Goal: Transaction & Acquisition: Purchase product/service

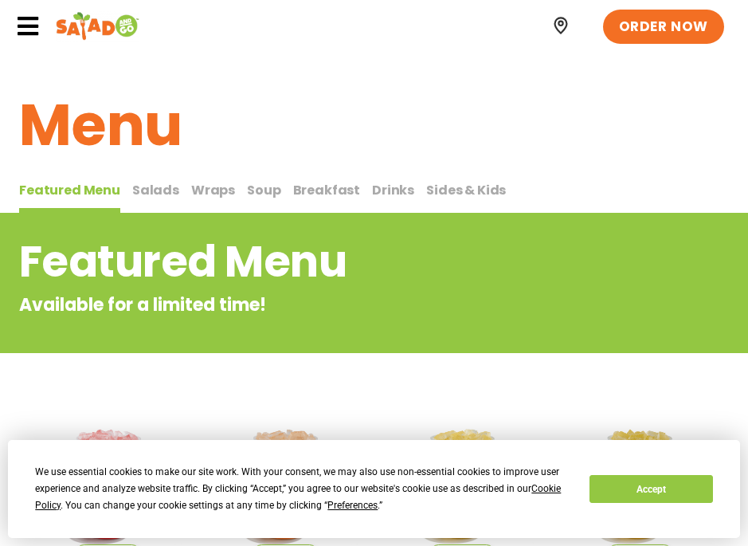
click at [141, 196] on span "Salads" at bounding box center [155, 190] width 47 height 18
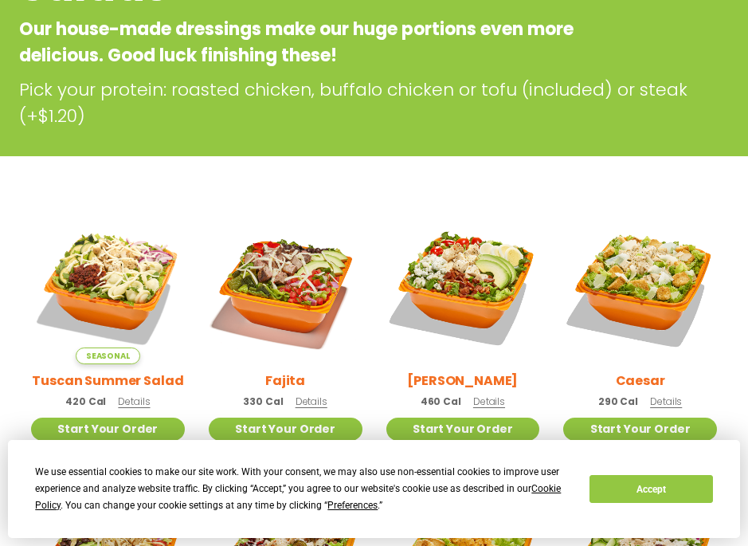
scroll to position [80, 0]
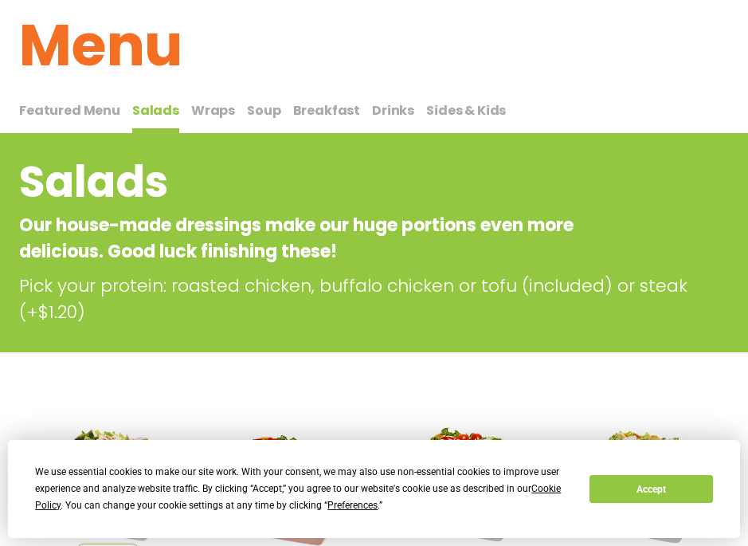
click at [217, 112] on span "Wraps" at bounding box center [213, 110] width 44 height 18
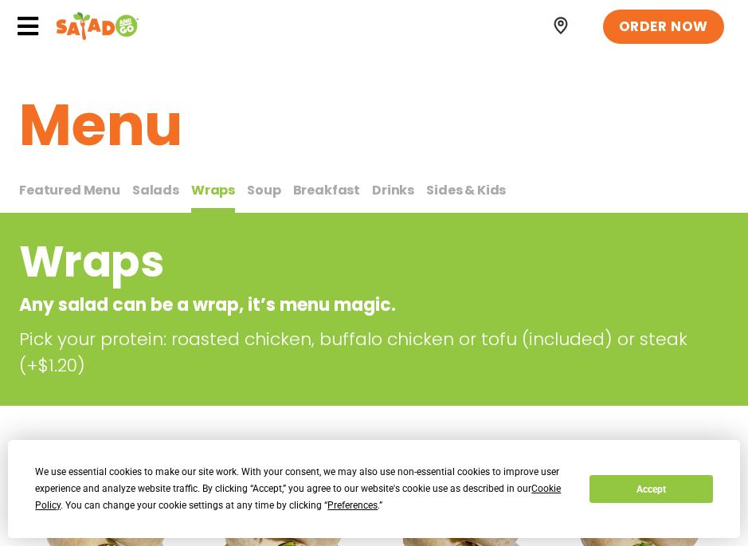
click at [158, 190] on span "Salads" at bounding box center [155, 190] width 47 height 18
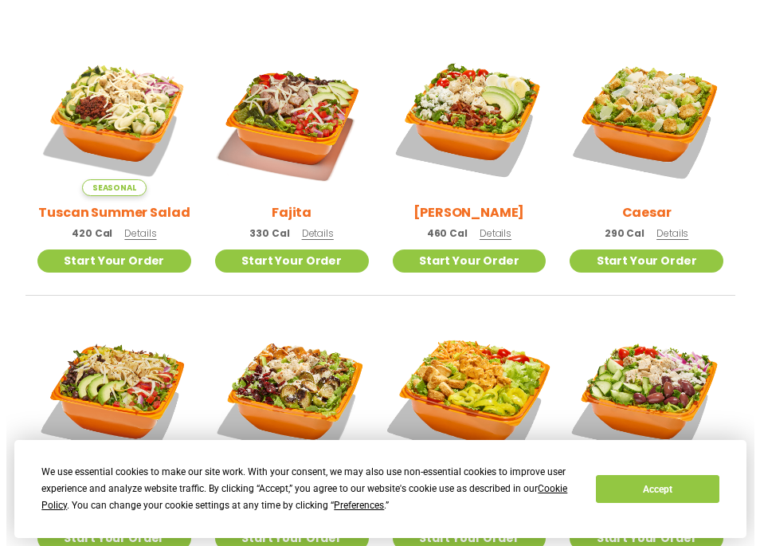
scroll to position [398, 0]
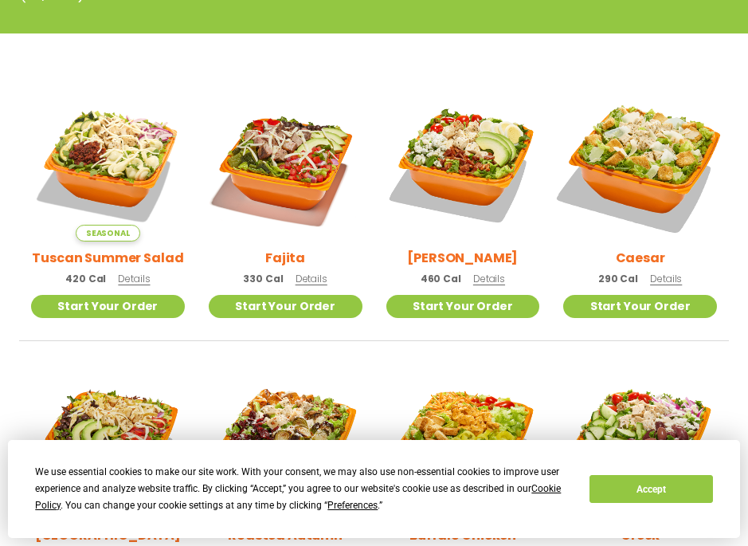
click at [662, 163] on img at bounding box center [640, 165] width 180 height 180
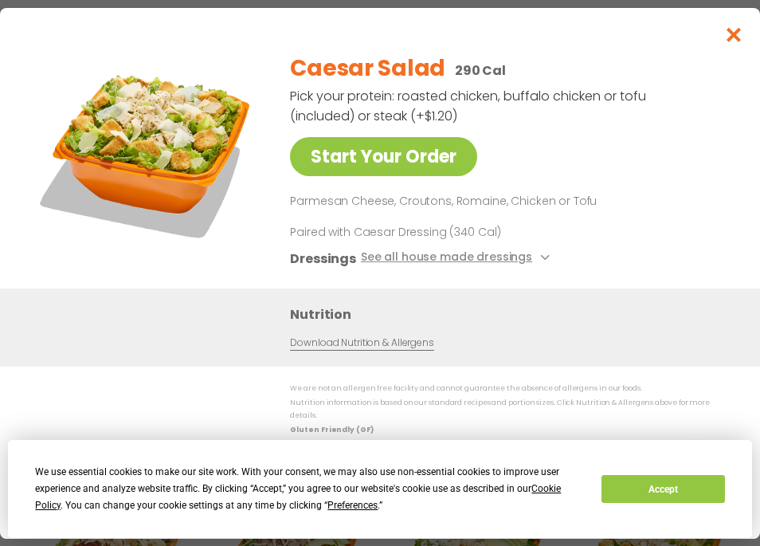
drag, startPoint x: 245, startPoint y: 204, endPoint x: 252, endPoint y: 210, distance: 10.2
click at [723, 45] on button "Close modal" at bounding box center [734, 34] width 52 height 53
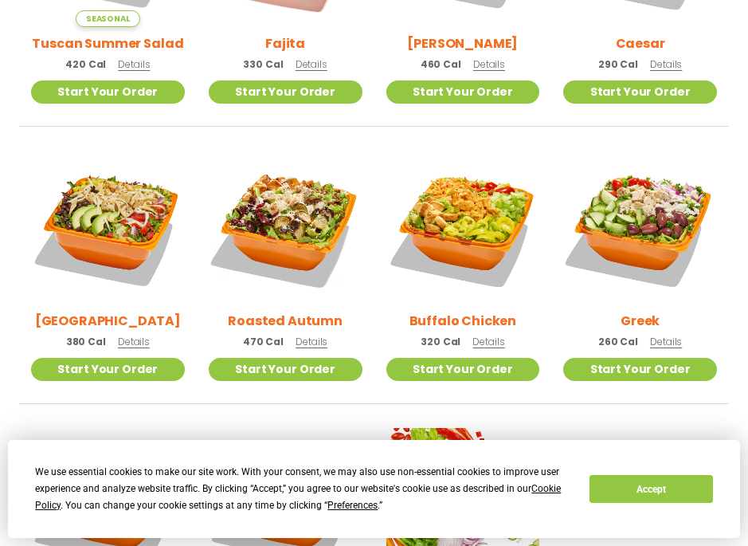
scroll to position [611, 0]
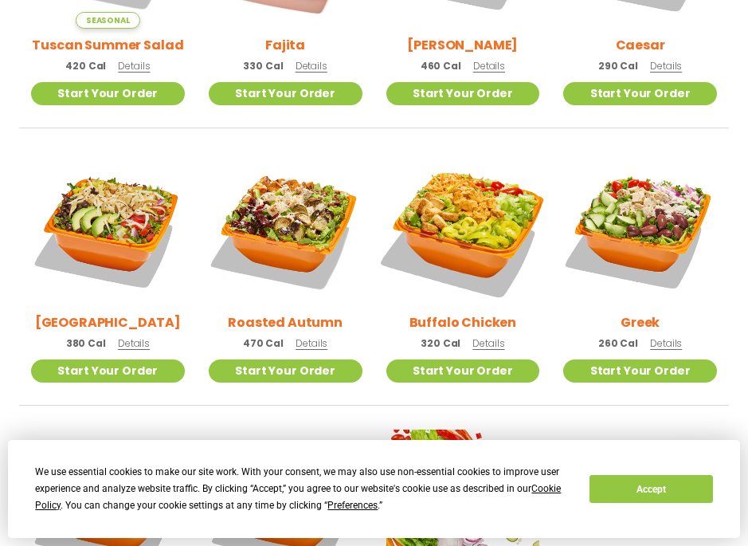
click at [444, 223] on img at bounding box center [463, 229] width 180 height 180
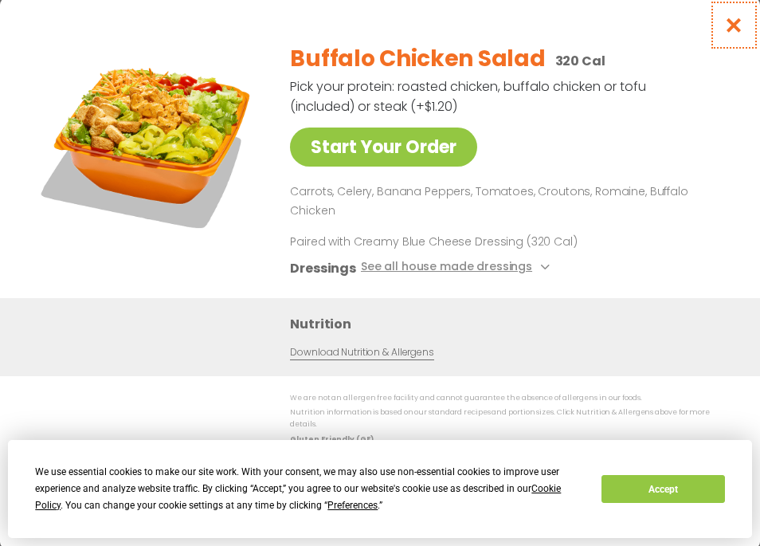
click at [733, 33] on icon "Close modal" at bounding box center [734, 25] width 20 height 17
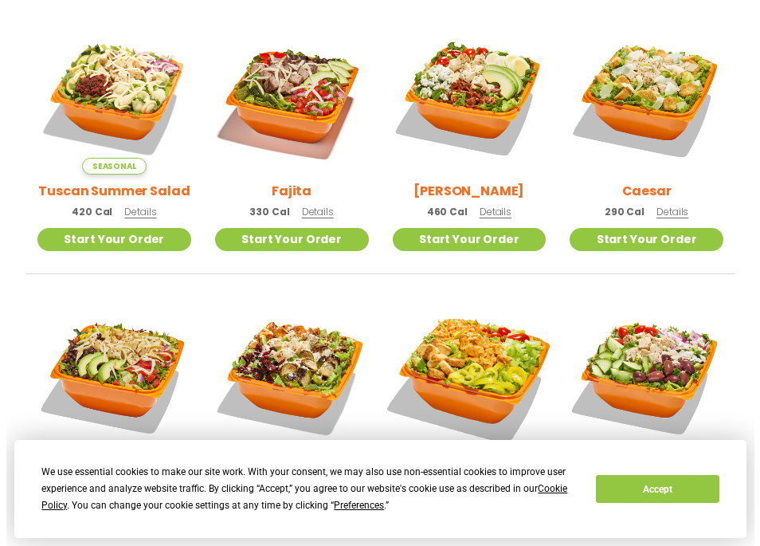
scroll to position [452, 0]
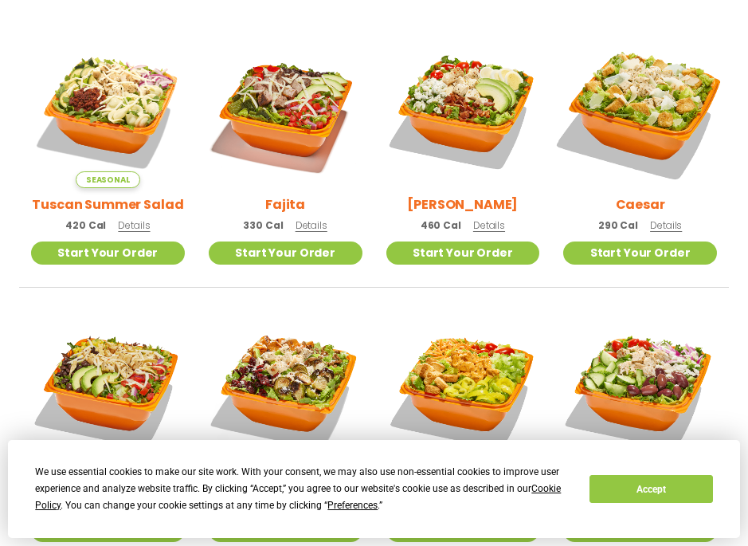
click at [602, 129] on img at bounding box center [640, 112] width 180 height 180
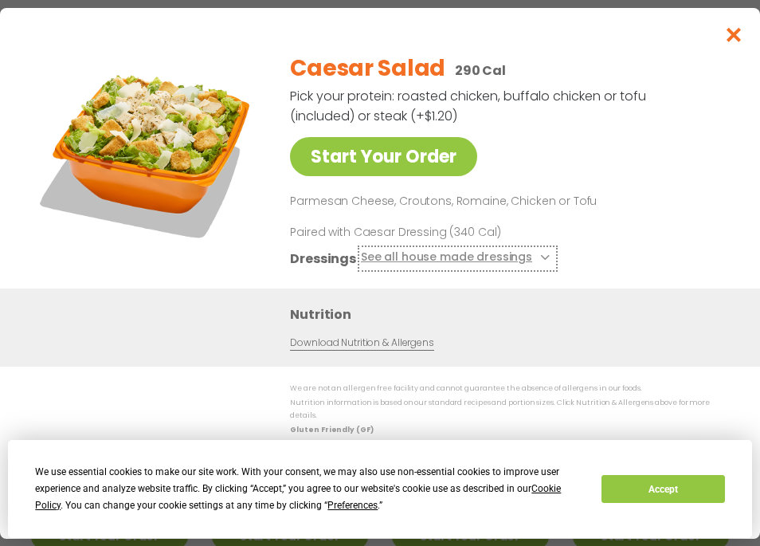
click at [535, 258] on button "See all house made dressings" at bounding box center [458, 258] width 194 height 20
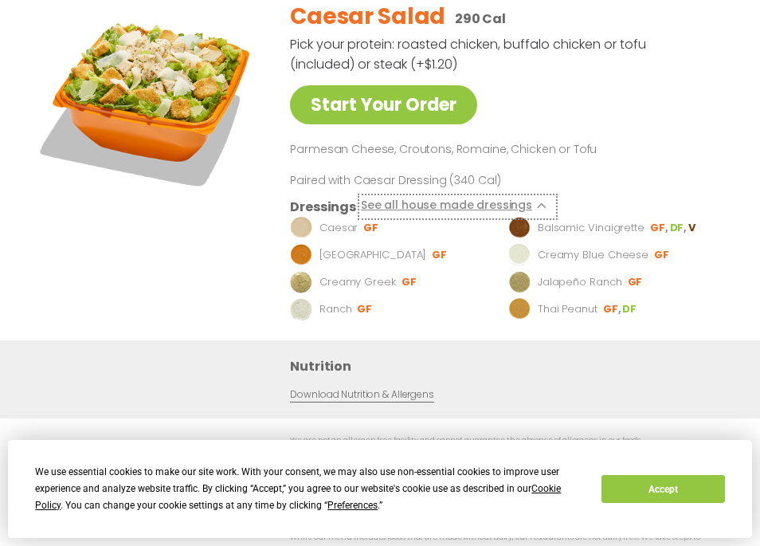
click at [538, 208] on button "See all house made dressings" at bounding box center [458, 206] width 194 height 20
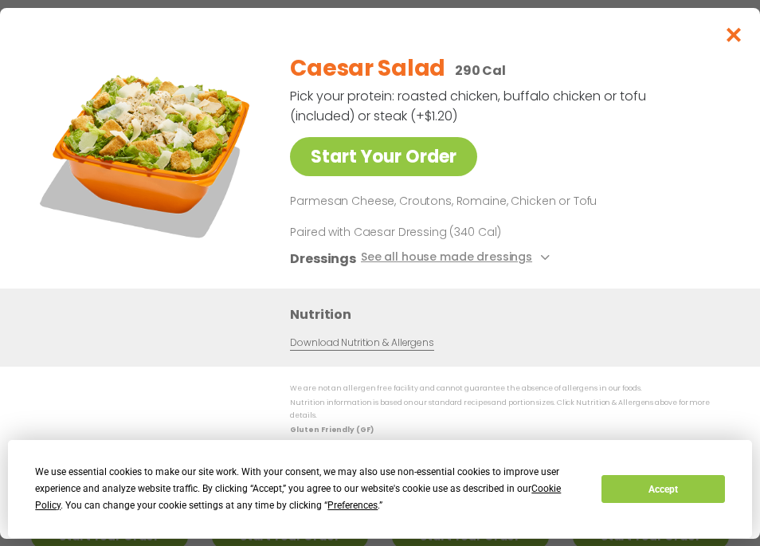
click at [546, 186] on div "Caesar Salad 290 Cal Pick your protein: roasted chicken, buffalo chicken or tof…" at bounding box center [506, 164] width 432 height 248
drag, startPoint x: 581, startPoint y: 220, endPoint x: 593, endPoint y: 217, distance: 12.2
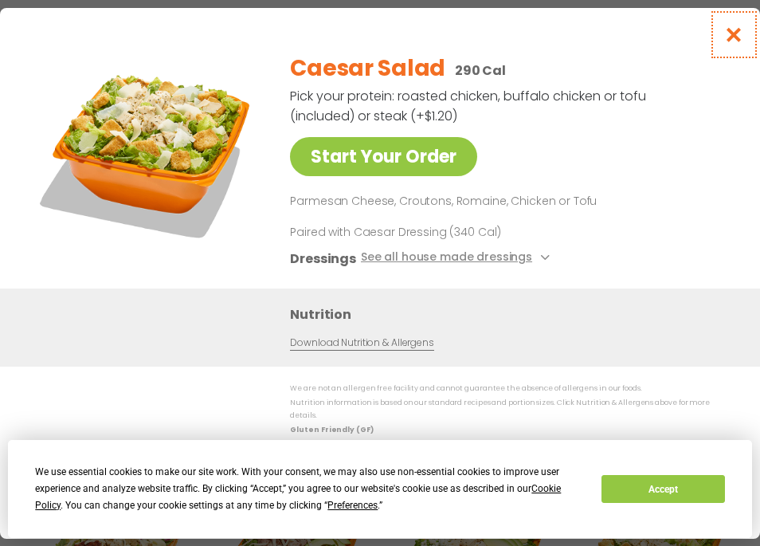
click at [734, 37] on icon "Close modal" at bounding box center [734, 34] width 20 height 17
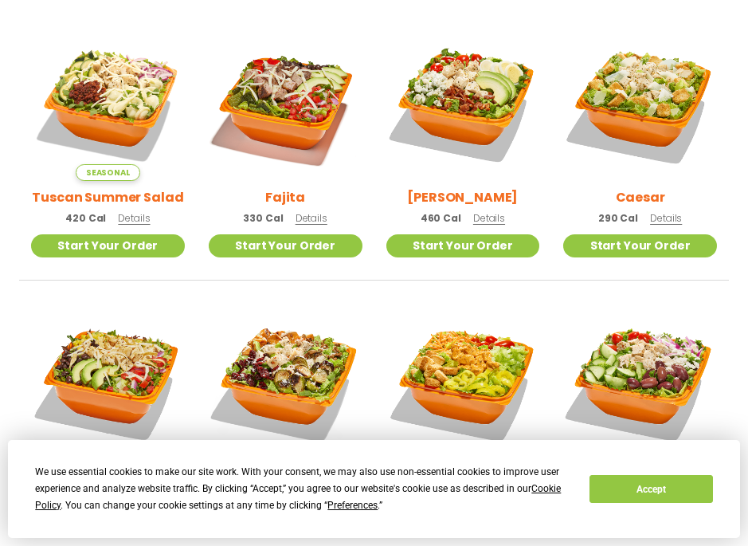
scroll to position [452, 0]
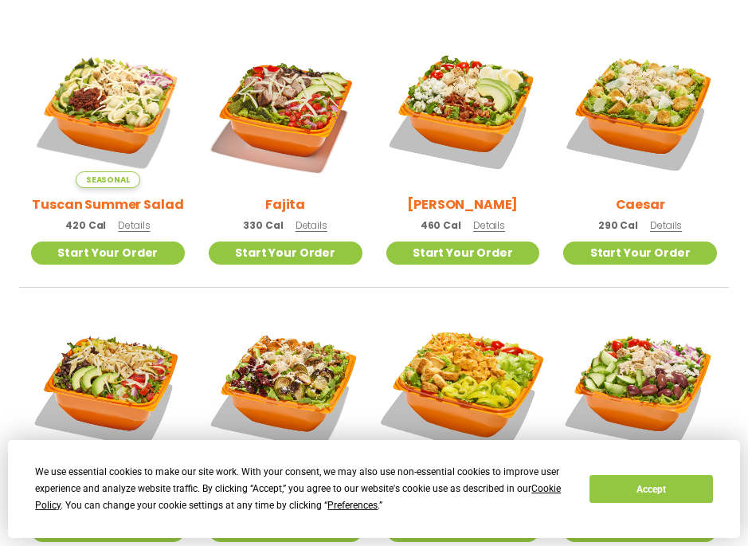
drag, startPoint x: 422, startPoint y: 462, endPoint x: 420, endPoint y: 410, distance: 51.8
drag, startPoint x: 393, startPoint y: 373, endPoint x: 397, endPoint y: 365, distance: 8.9
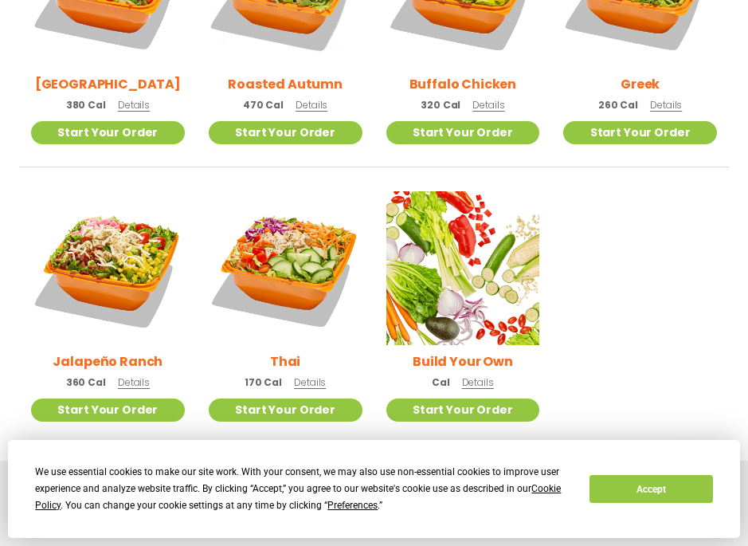
scroll to position [876, 0]
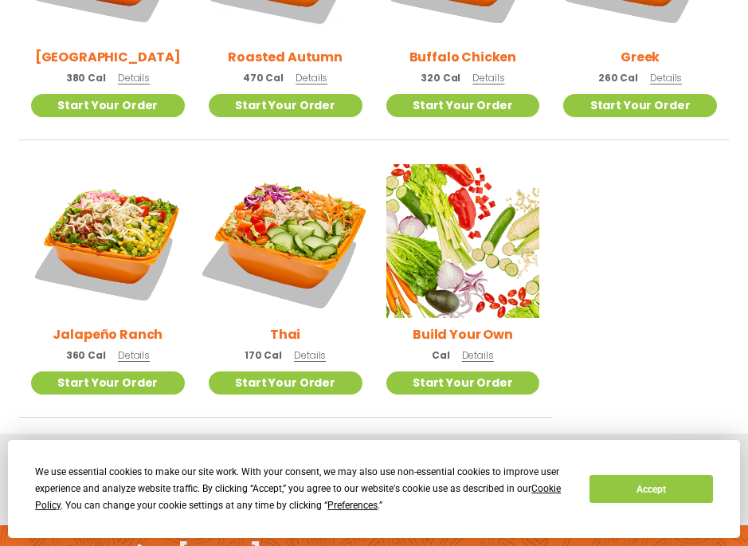
click at [308, 219] on img at bounding box center [285, 241] width 180 height 180
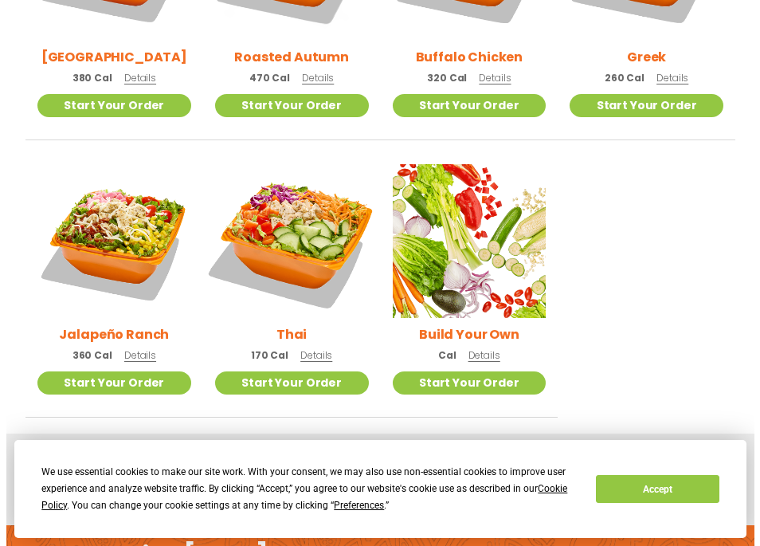
scroll to position [879, 0]
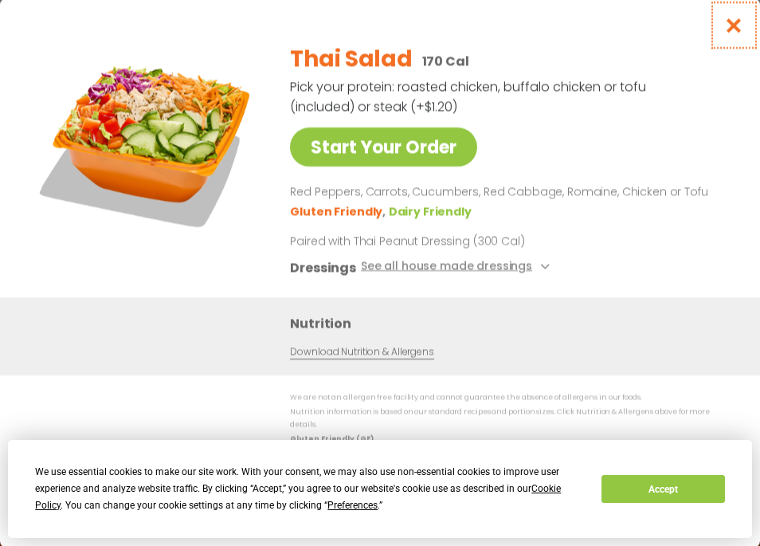
click at [736, 33] on icon "Close modal" at bounding box center [734, 25] width 20 height 17
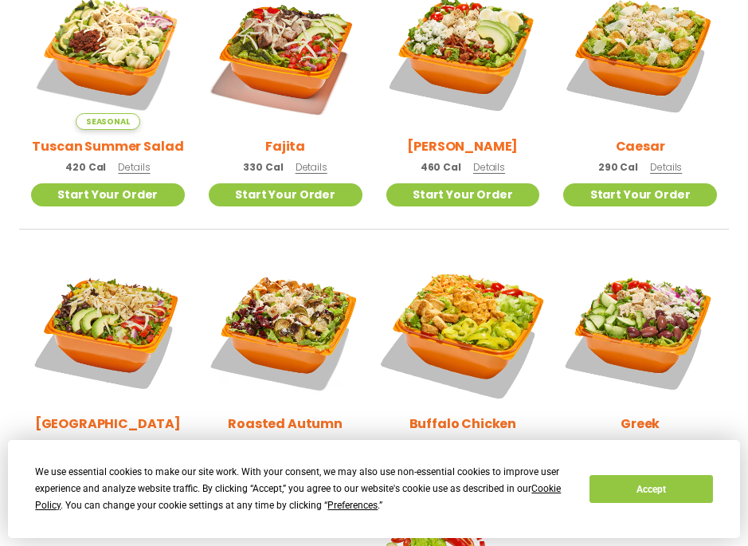
scroll to position [509, 0]
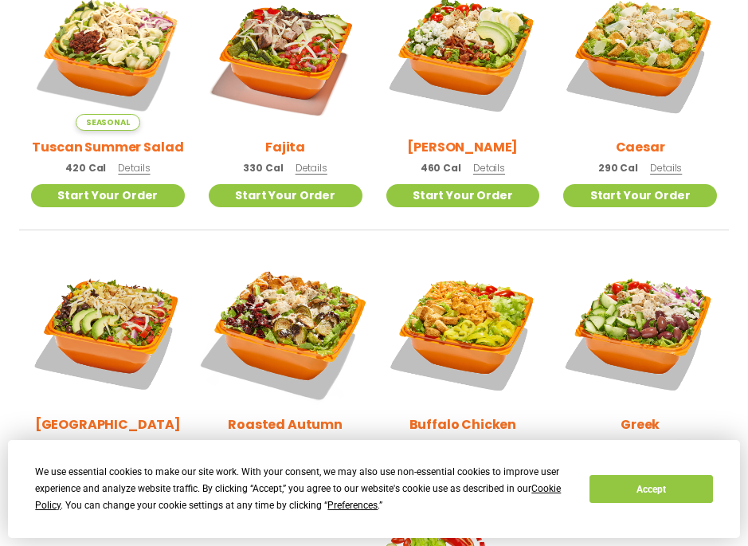
click at [253, 340] on img at bounding box center [285, 331] width 180 height 180
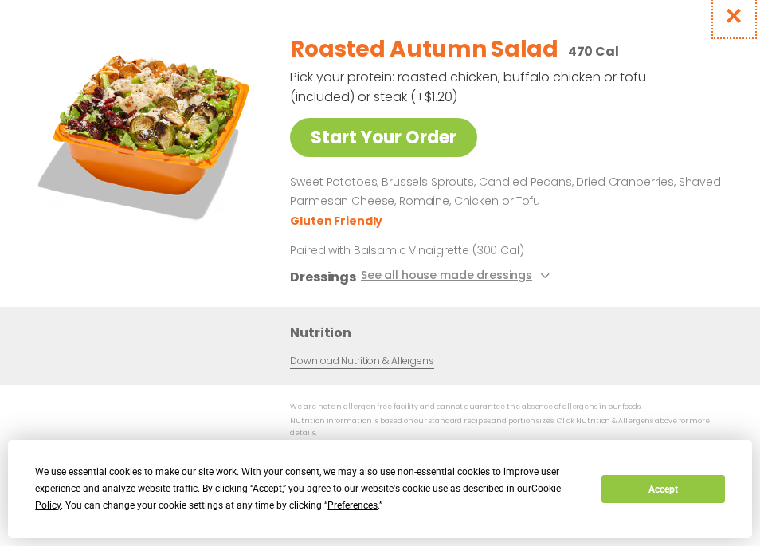
click at [732, 24] on icon "Close modal" at bounding box center [734, 15] width 20 height 17
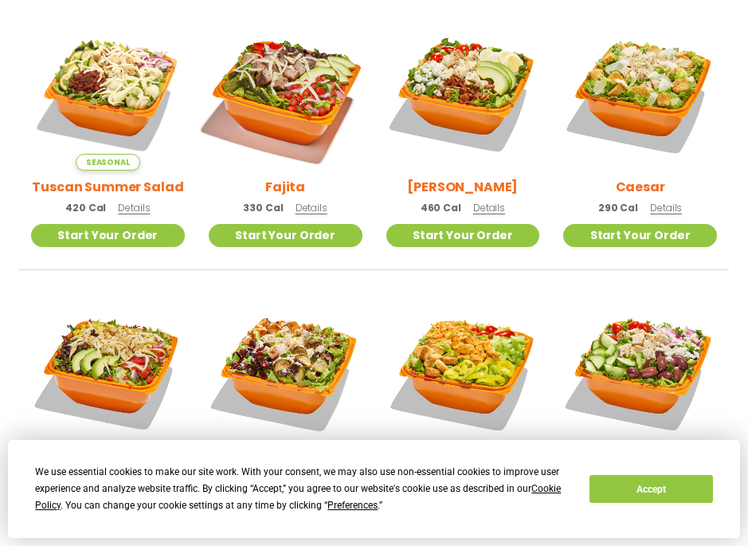
scroll to position [429, 0]
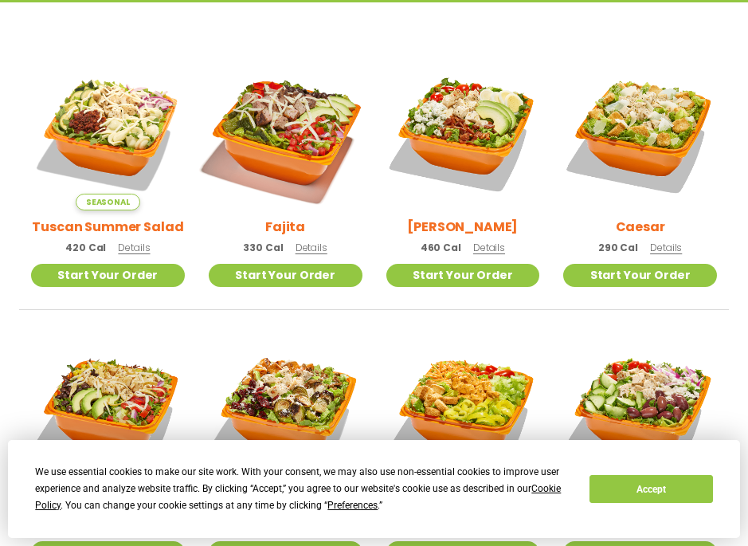
click at [296, 146] on img at bounding box center [285, 134] width 180 height 180
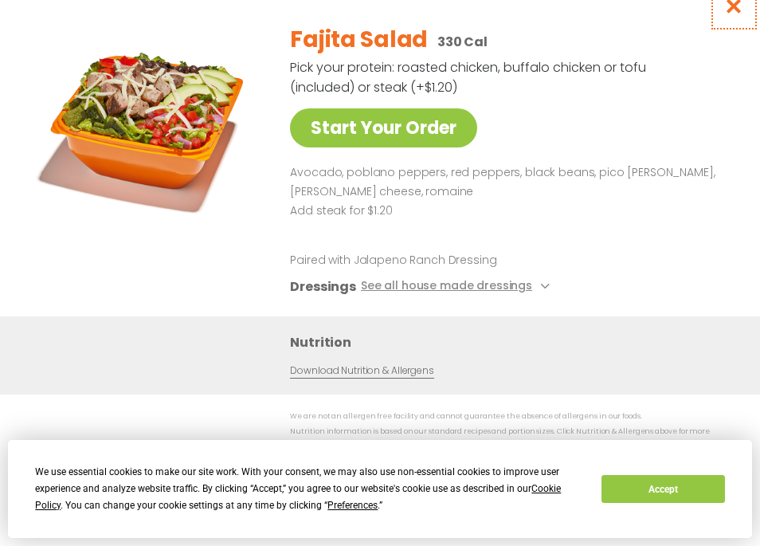
click at [738, 6] on icon "Close modal" at bounding box center [734, 6] width 20 height 17
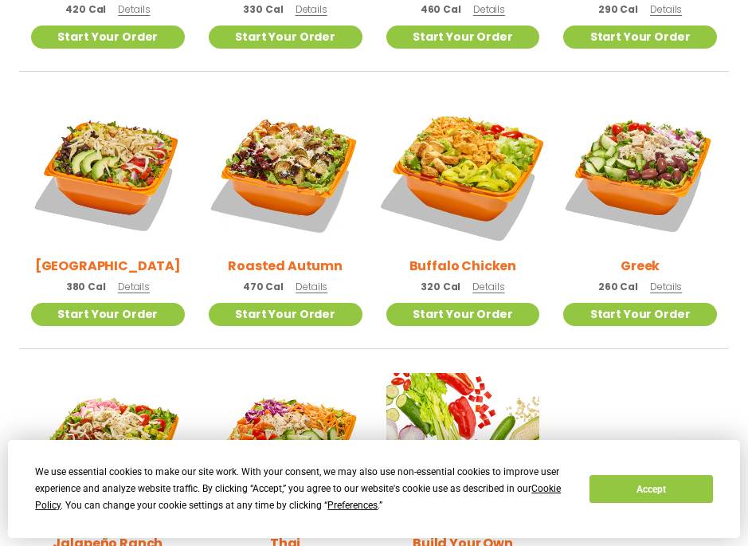
scroll to position [668, 0]
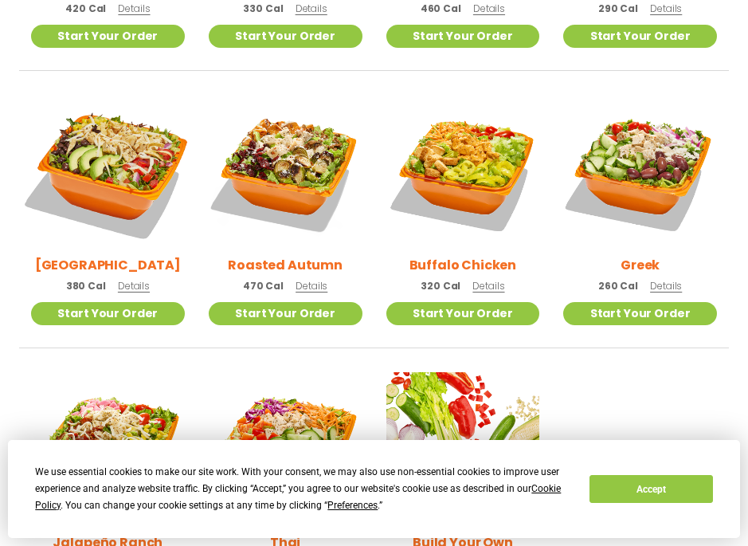
click at [148, 170] on img at bounding box center [108, 172] width 180 height 180
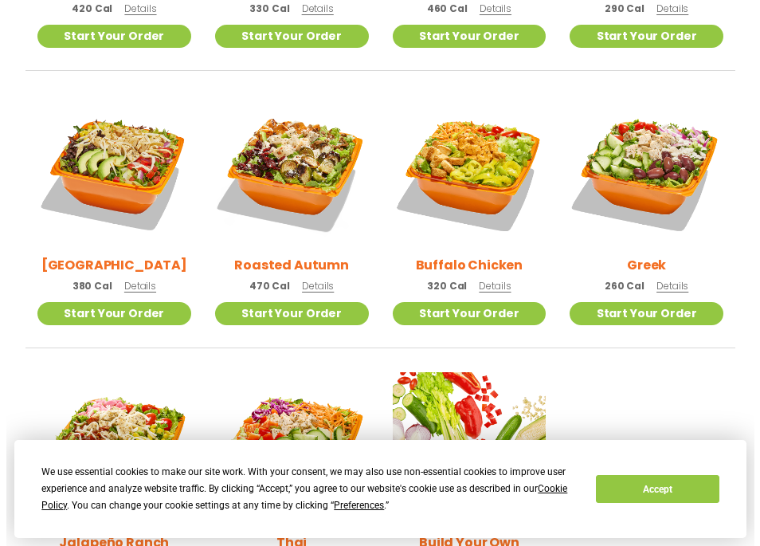
scroll to position [671, 0]
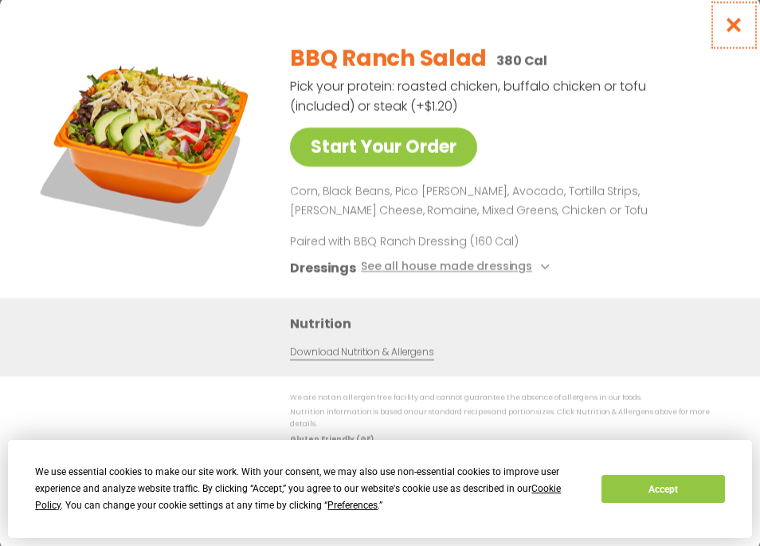
click at [721, 24] on button "Close modal" at bounding box center [734, 24] width 52 height 53
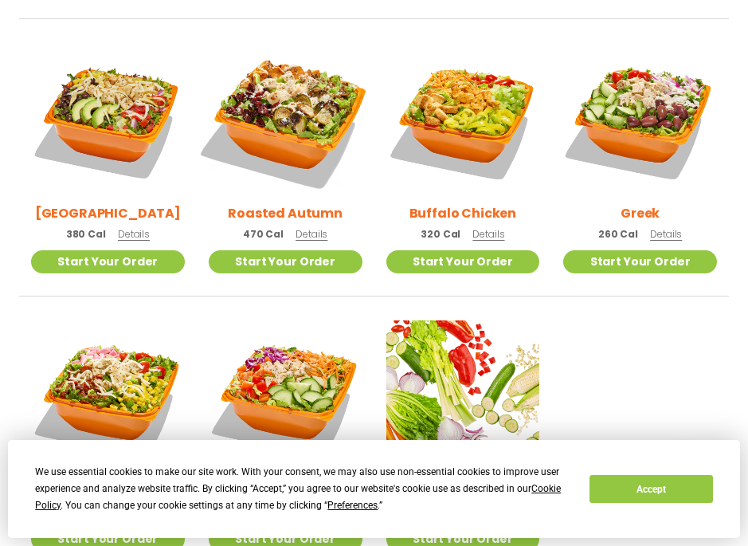
scroll to position [748, 0]
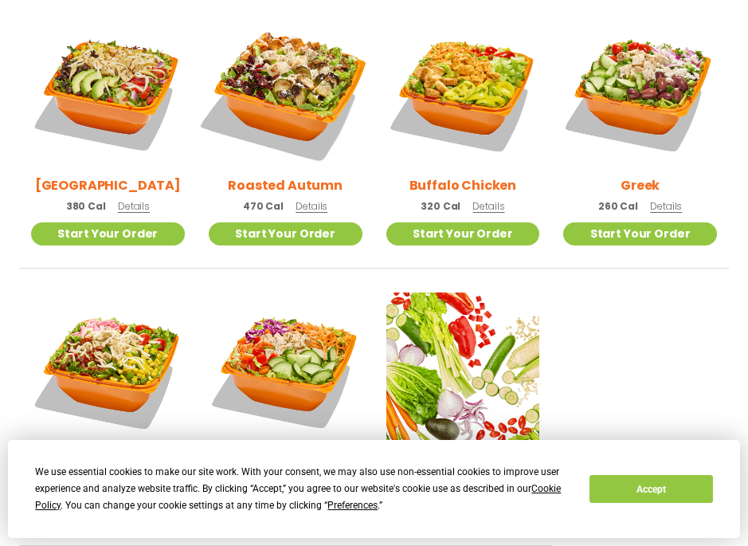
click at [283, 99] on img at bounding box center [285, 92] width 180 height 180
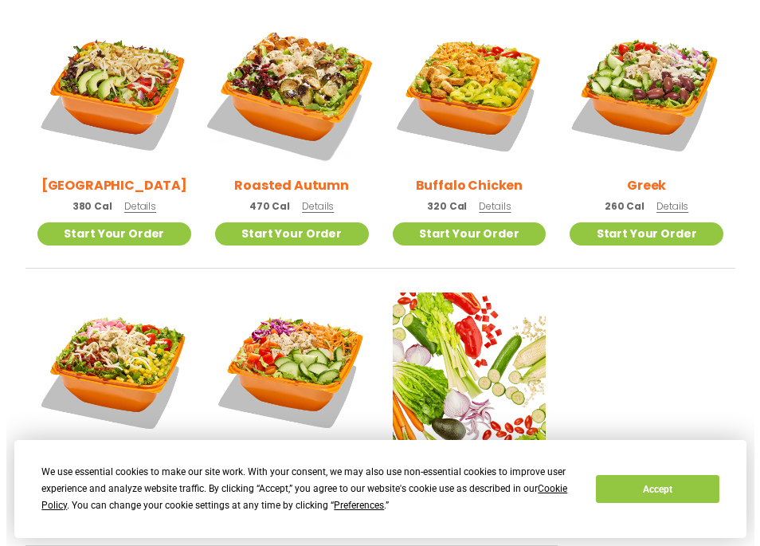
scroll to position [751, 0]
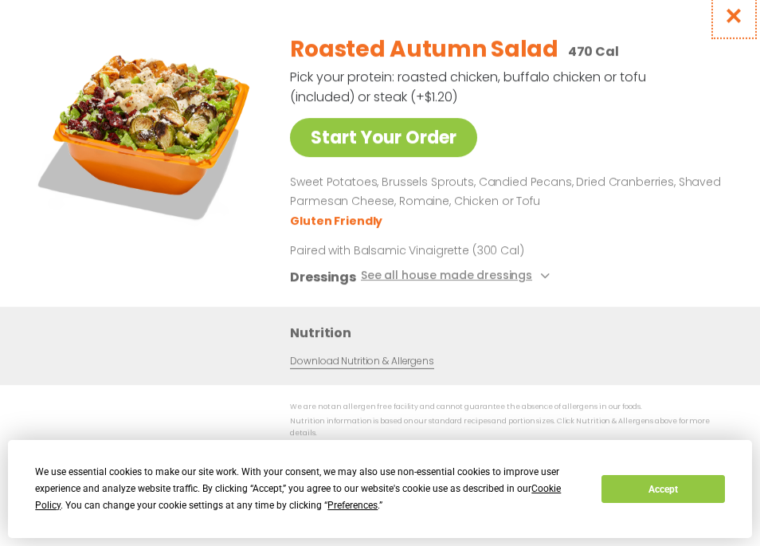
click at [737, 15] on icon "Close modal" at bounding box center [734, 15] width 20 height 17
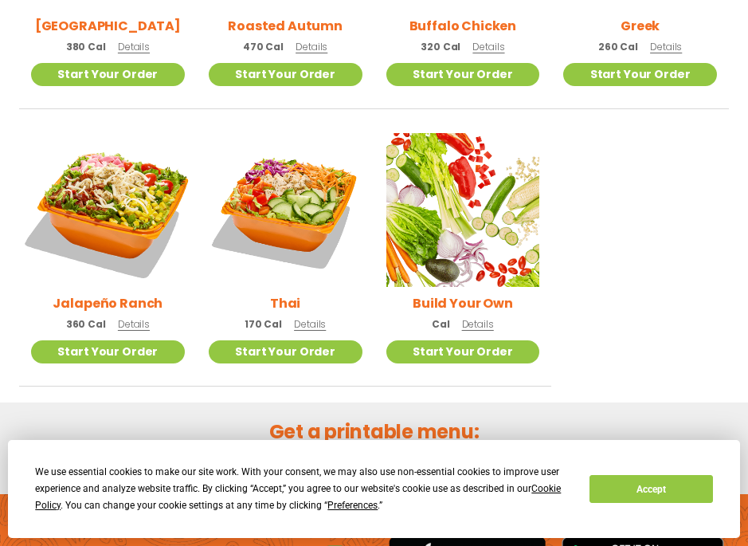
click at [143, 209] on img at bounding box center [108, 210] width 180 height 180
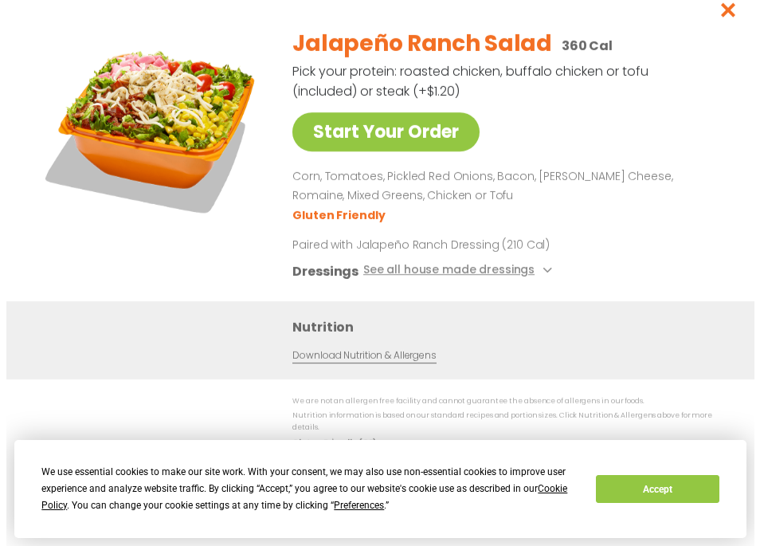
scroll to position [910, 0]
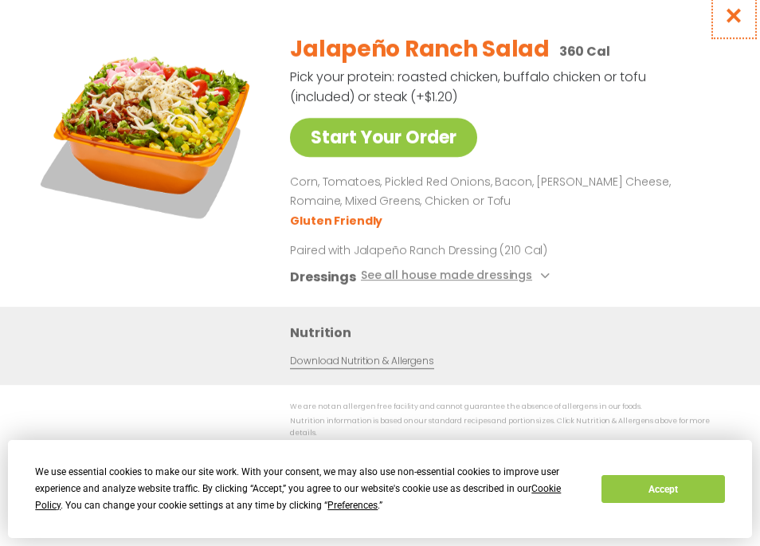
click at [724, 22] on icon "Close modal" at bounding box center [734, 15] width 20 height 17
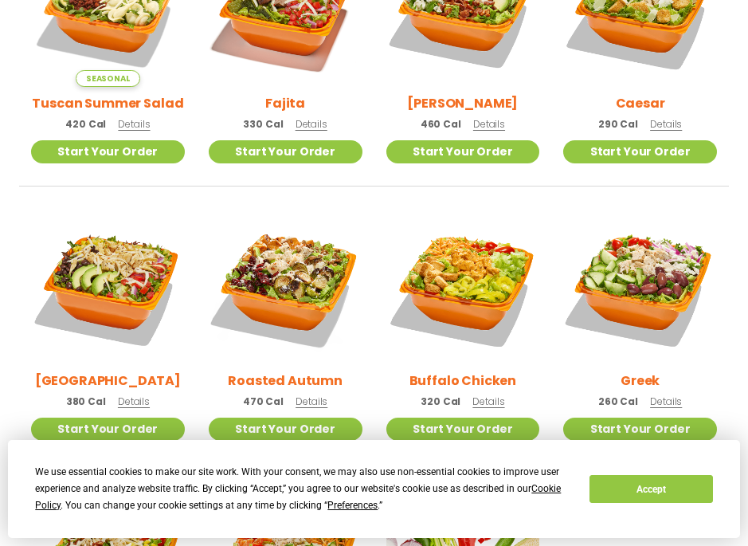
scroll to position [589, 0]
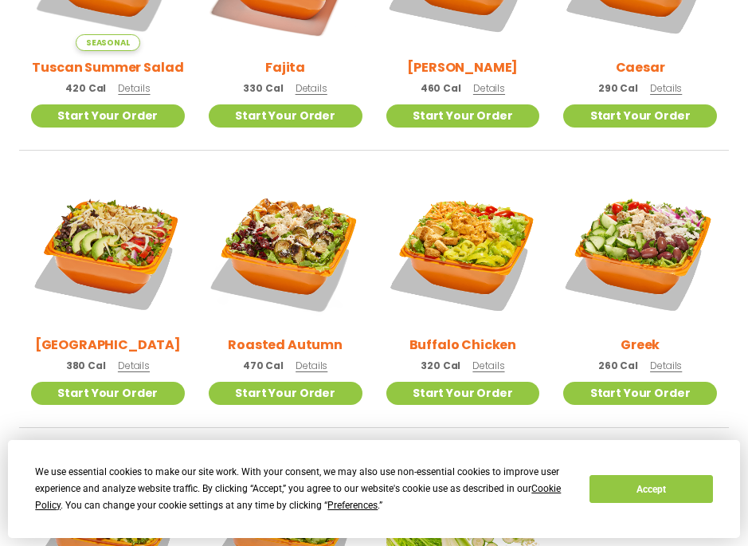
click at [384, 173] on ul "Seasonal Tuscan Summer Salad 420 Cal Details Start Your Order Seasonal Start Yo…" at bounding box center [374, 301] width 710 height 808
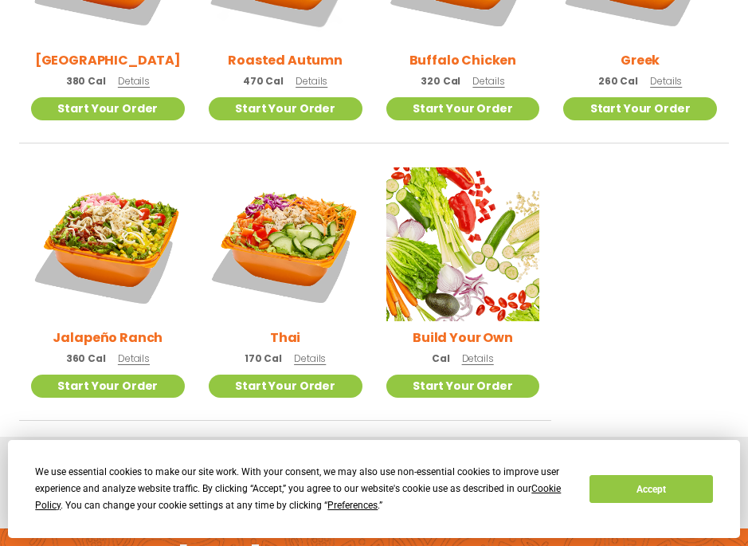
scroll to position [907, 0]
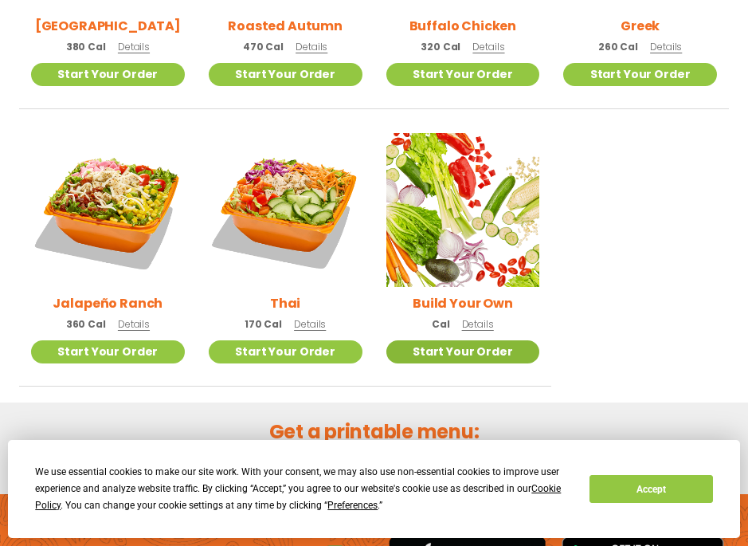
click at [507, 344] on link "Start Your Order" at bounding box center [463, 351] width 154 height 23
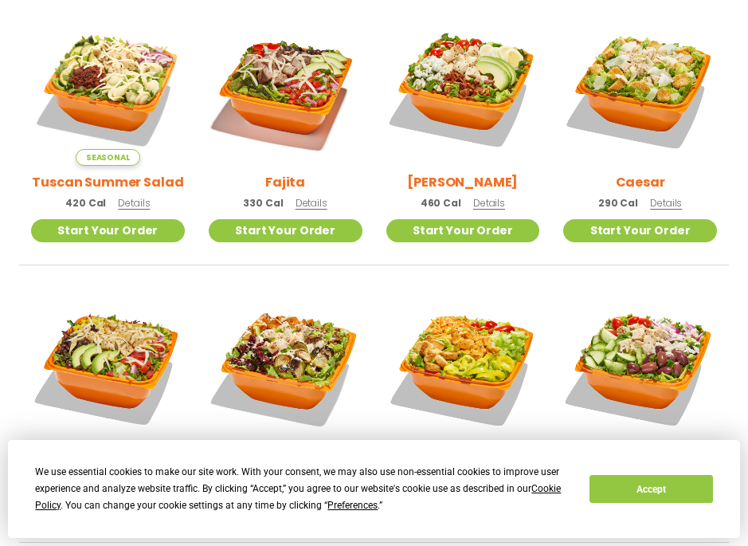
scroll to position [426, 0]
